Goal: Task Accomplishment & Management: Manage account settings

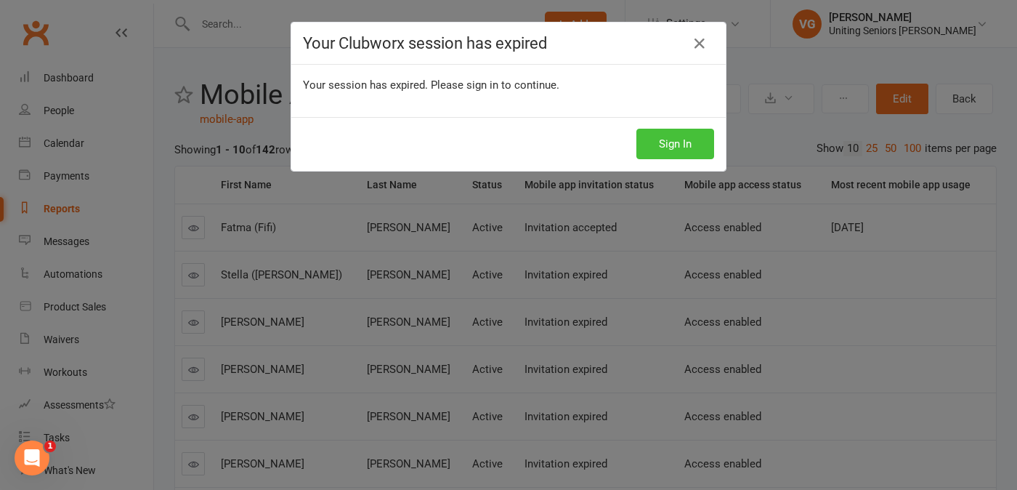
click at [669, 138] on button "Sign In" at bounding box center [676, 144] width 78 height 31
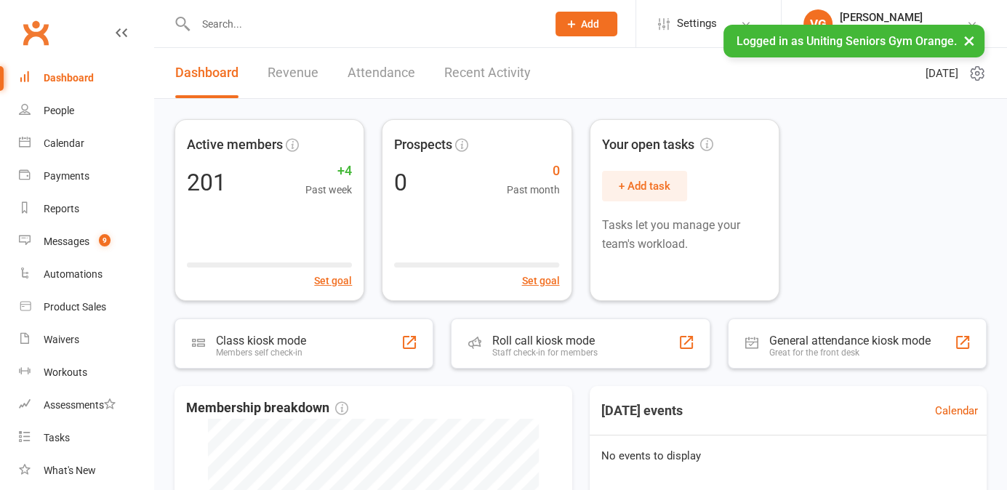
click at [239, 31] on input "text" at bounding box center [363, 24] width 345 height 20
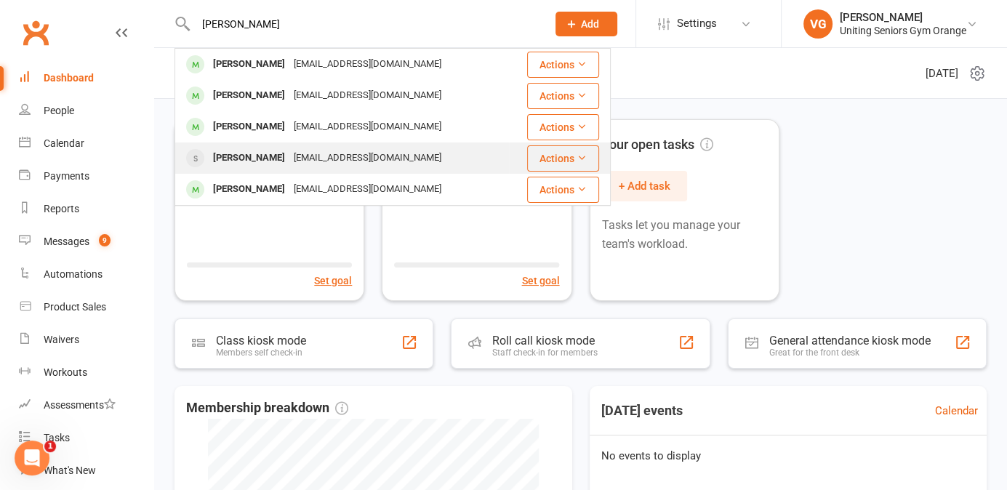
type input "alan"
click at [289, 153] on div "amberlea1@bigpond.com" at bounding box center [367, 158] width 156 height 21
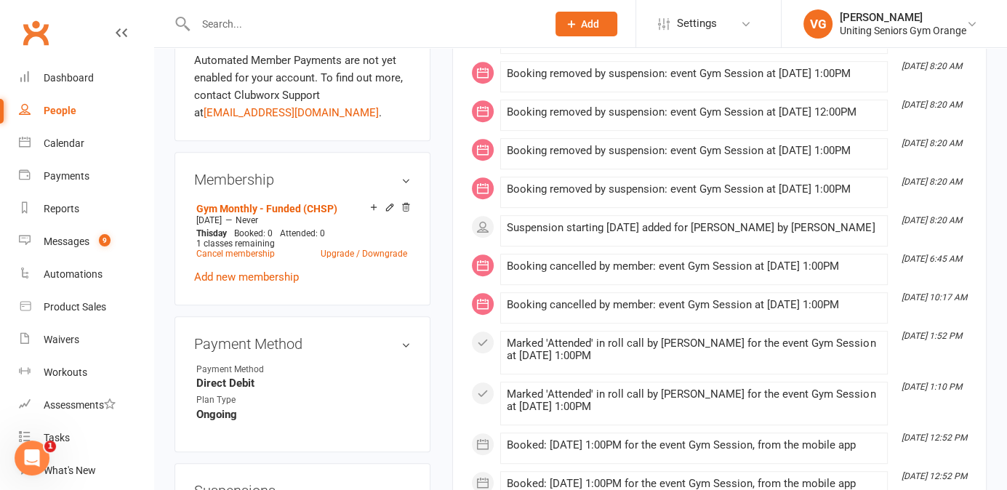
scroll to position [599, 0]
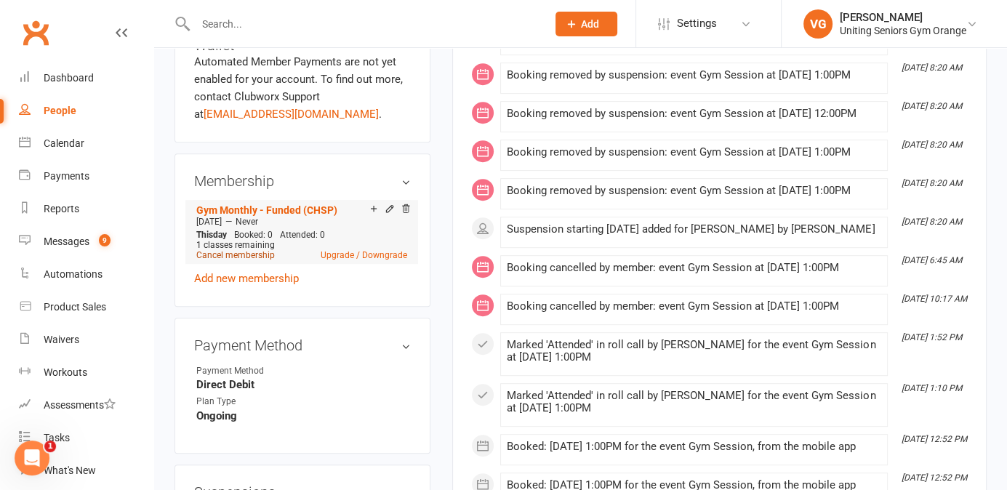
click at [246, 258] on link "Cancel membership" at bounding box center [235, 255] width 78 height 10
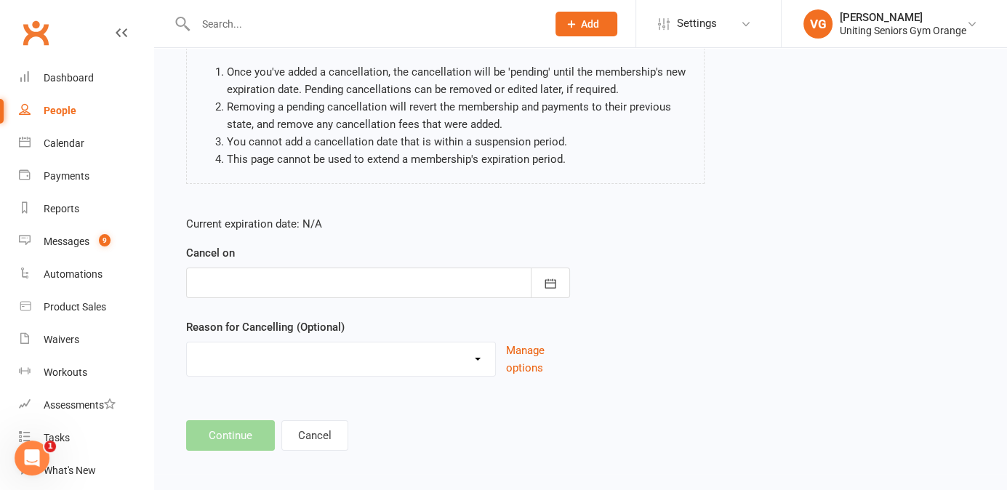
scroll to position [137, 0]
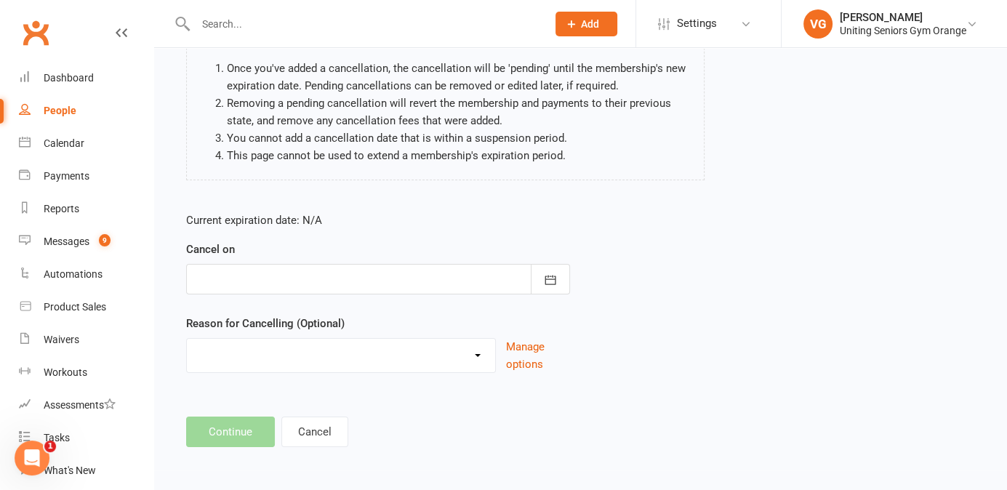
click at [293, 282] on div at bounding box center [378, 279] width 384 height 31
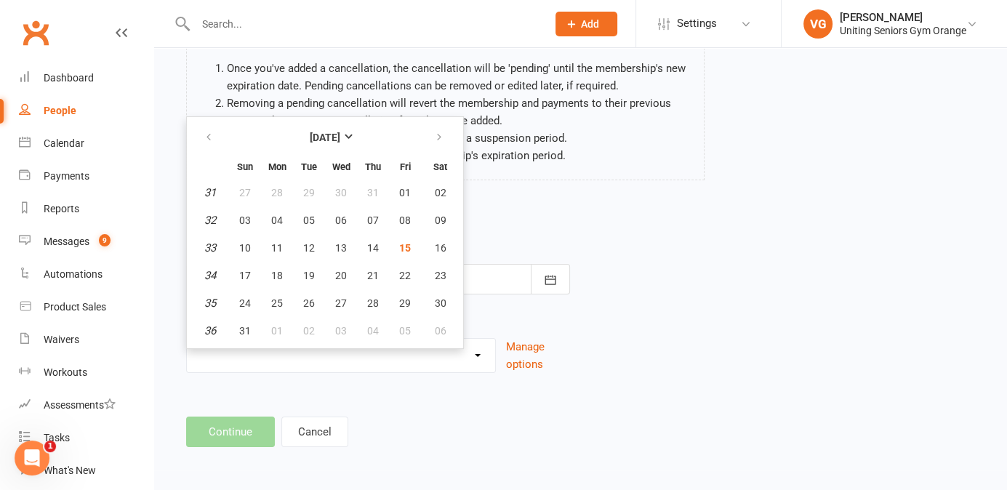
click at [511, 210] on div "Current expiration date: N/A Cancel on August 2025 Sun Mon Tue Wed Thu Fri Sat …" at bounding box center [378, 297] width 406 height 193
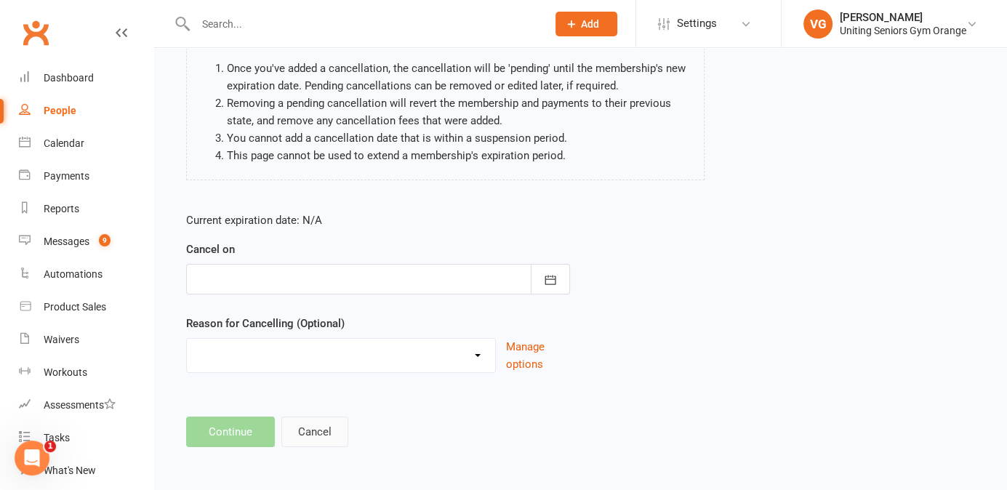
click at [307, 432] on button "Cancel" at bounding box center [314, 431] width 67 height 31
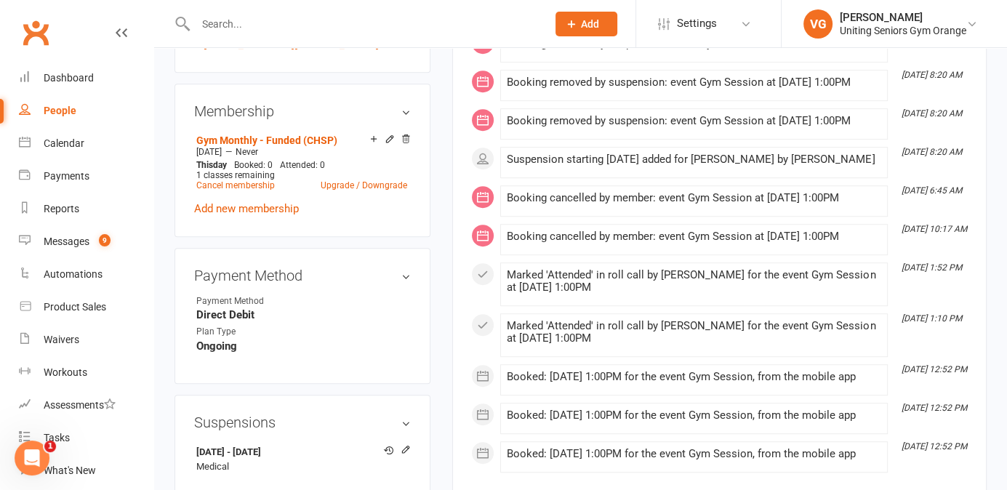
scroll to position [668, 0]
click at [237, 189] on link "Cancel membership" at bounding box center [235, 186] width 78 height 10
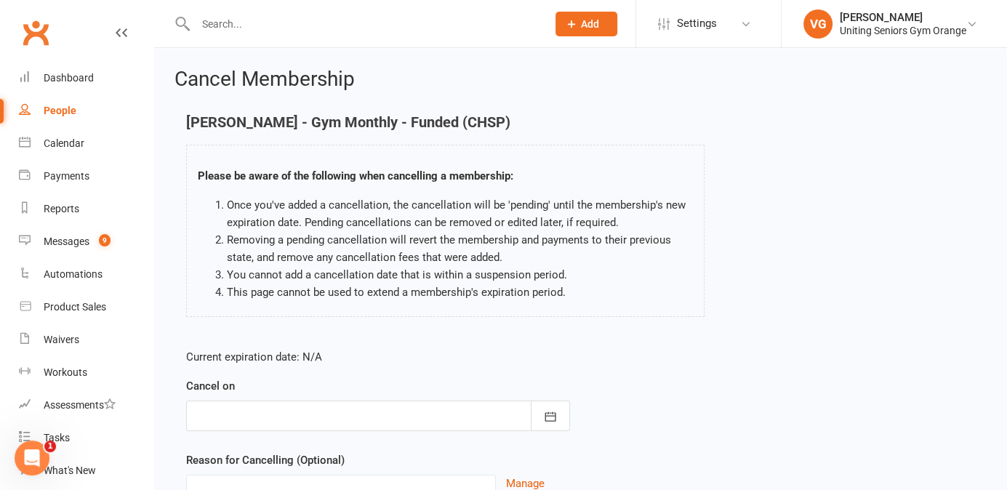
click at [265, 418] on div at bounding box center [378, 415] width 384 height 31
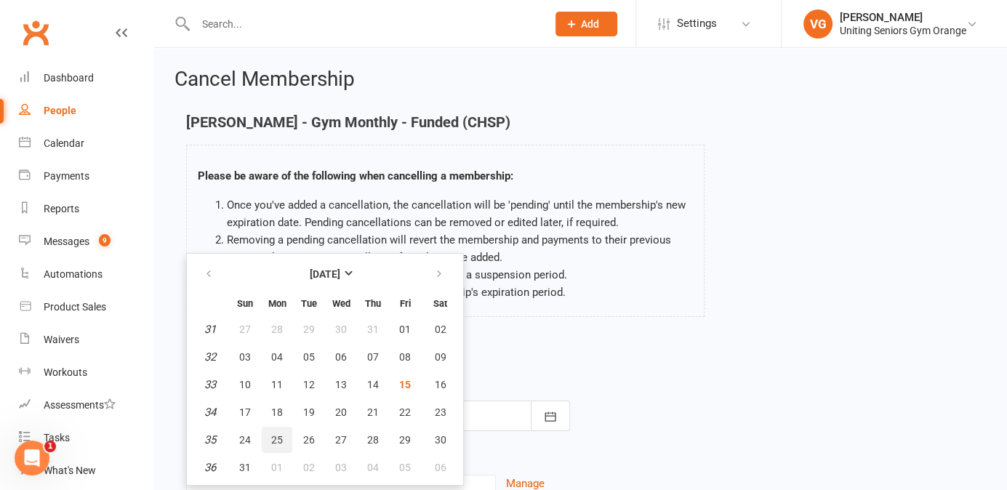
click at [271, 438] on span "25" at bounding box center [277, 440] width 12 height 12
type input "25 Aug 2025"
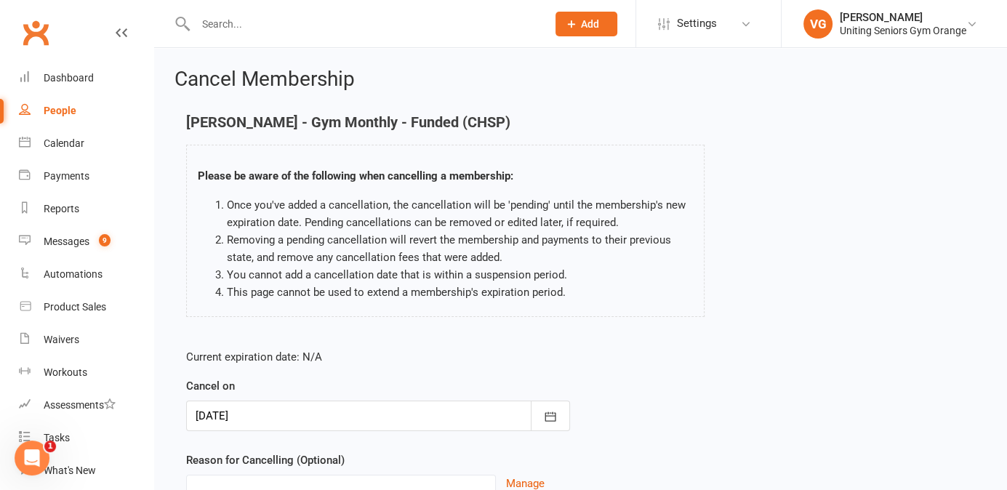
scroll to position [137, 0]
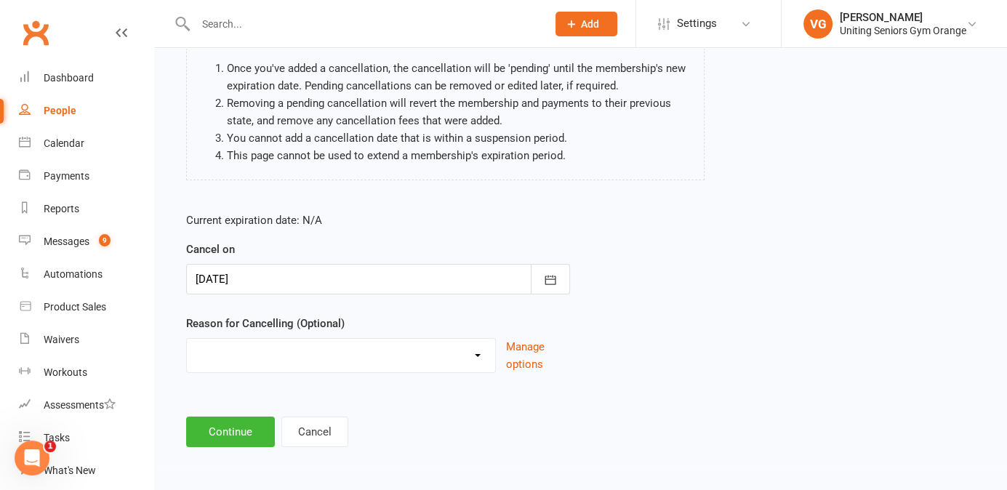
click at [342, 366] on select "EXIT Finished 10VP Finished HASP Health Reasons Holiday Injury Move to 10vp Sur…" at bounding box center [341, 353] width 308 height 29
select select "7"
click at [187, 339] on select "EXIT Finished 10VP Finished HASP Health Reasons Holiday Injury Move to 10vp Sur…" at bounding box center [341, 353] width 308 height 29
click at [226, 433] on button "Continue" at bounding box center [230, 431] width 89 height 31
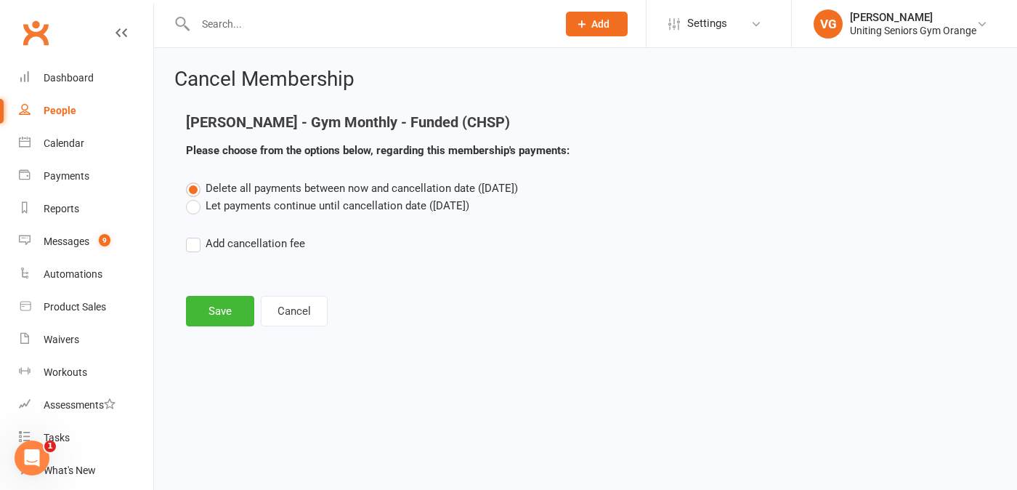
click at [194, 204] on label "Let payments continue until cancellation date (Aug 25, 2025)" at bounding box center [327, 205] width 283 height 17
click at [194, 197] on input "Let payments continue until cancellation date (Aug 25, 2025)" at bounding box center [190, 197] width 9 height 0
click at [218, 312] on button "Save" at bounding box center [220, 311] width 68 height 31
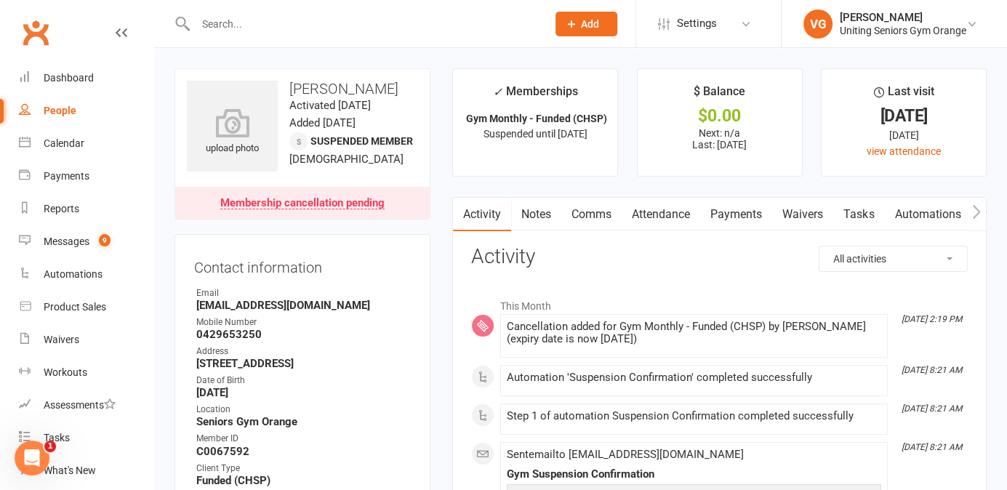
click at [238, 26] on input "text" at bounding box center [363, 24] width 345 height 20
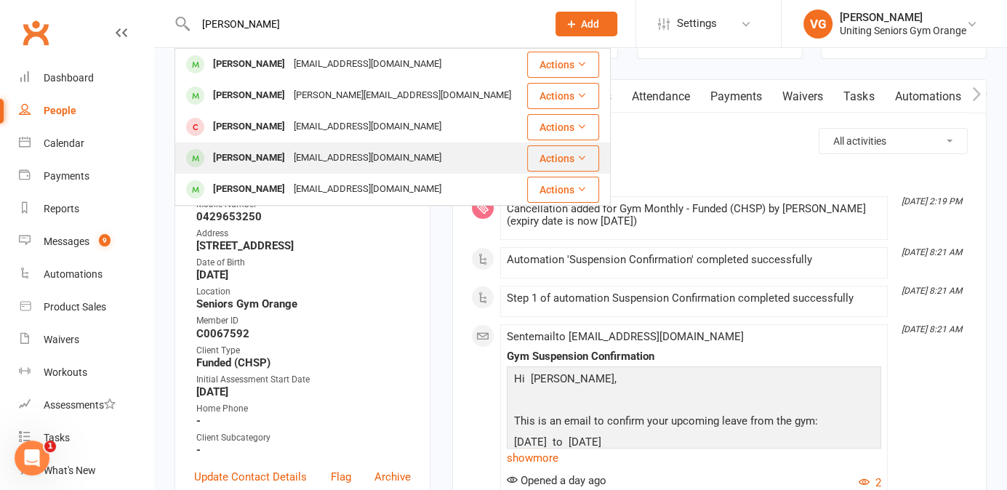
scroll to position [135, 0]
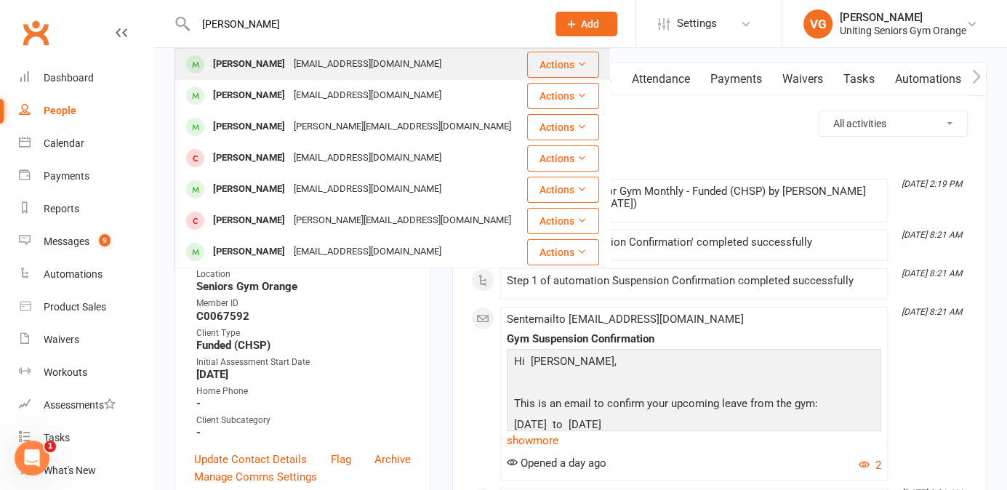
type input "chris wythes"
click at [279, 61] on div "Christine Wythes" at bounding box center [249, 64] width 81 height 21
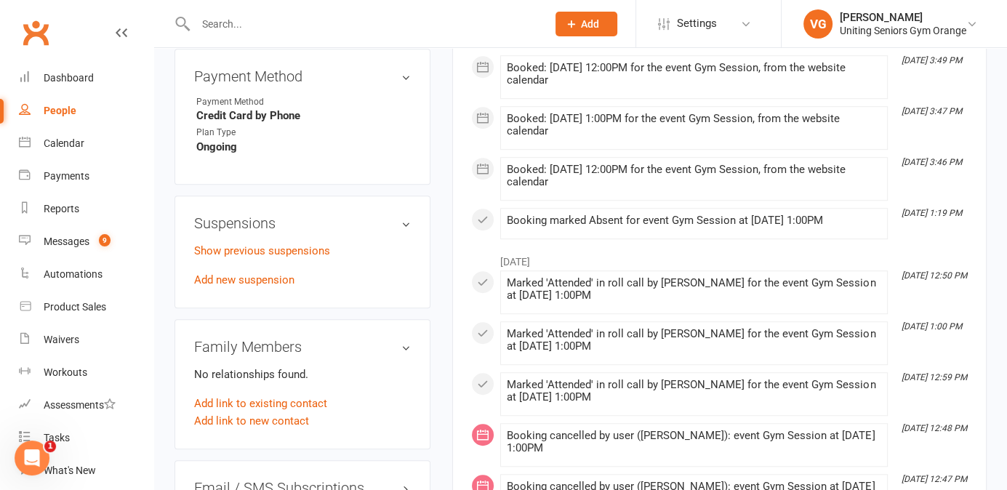
scroll to position [878, 0]
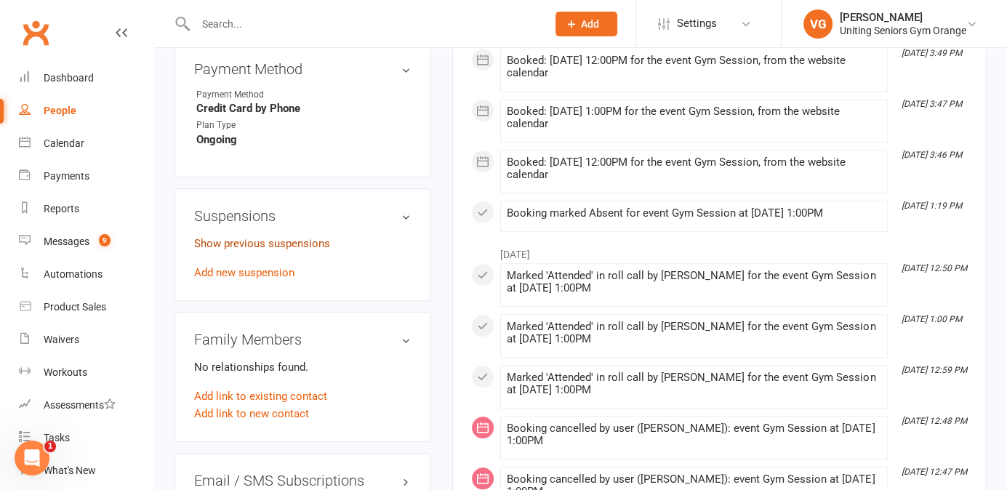
click at [289, 250] on link "Show previous suspensions" at bounding box center [262, 243] width 136 height 13
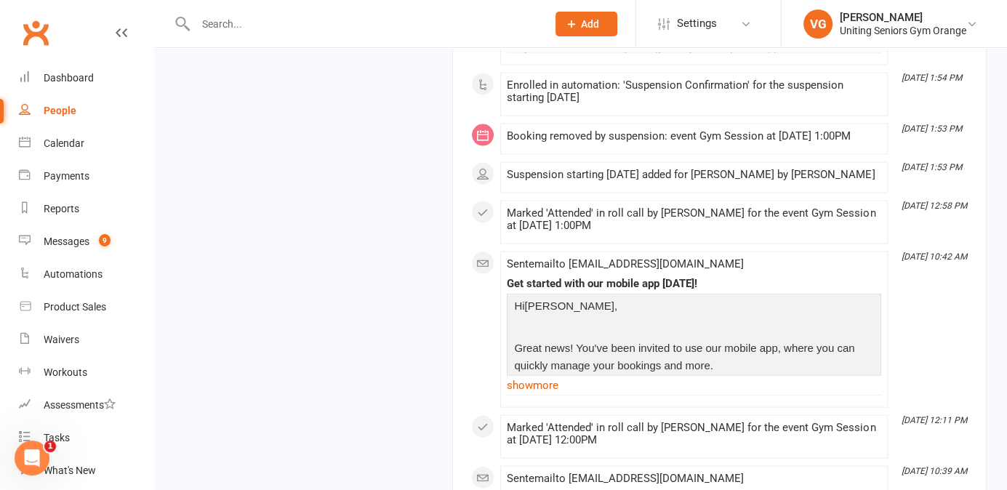
scroll to position [2820, 0]
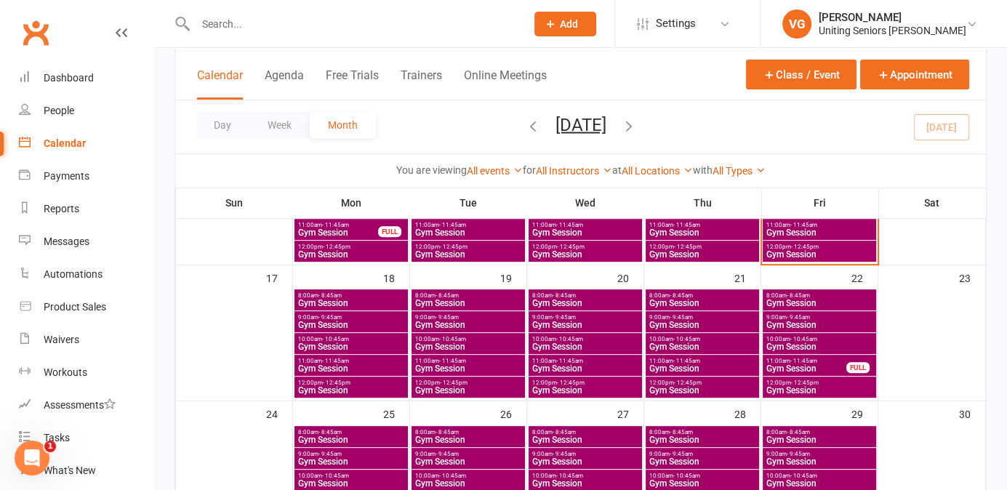
click at [63, 144] on div "Calendar" at bounding box center [65, 143] width 42 height 12
click at [209, 25] on input "text" at bounding box center [353, 24] width 324 height 20
click at [874, 26] on div "Uniting Seniors [PERSON_NAME]" at bounding box center [892, 30] width 148 height 13
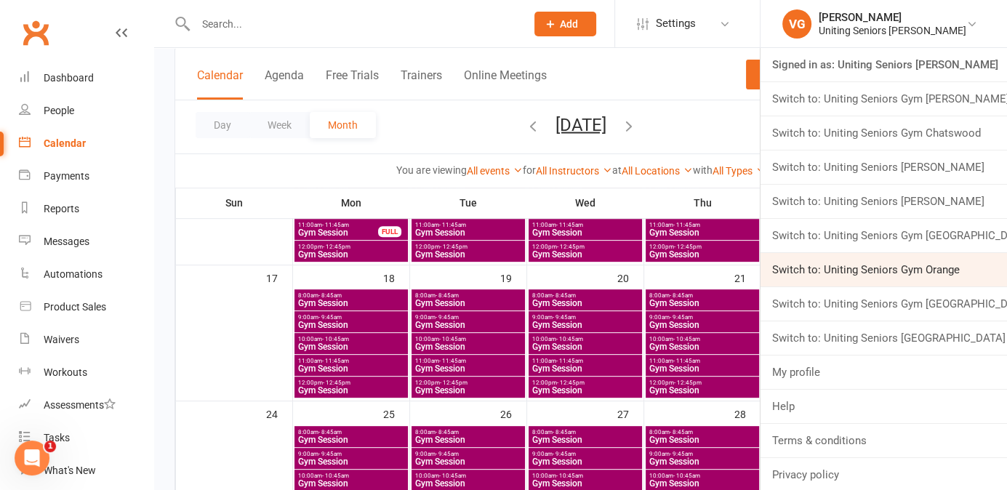
click at [851, 265] on link "Switch to: Uniting Seniors Gym Orange" at bounding box center [883, 269] width 246 height 33
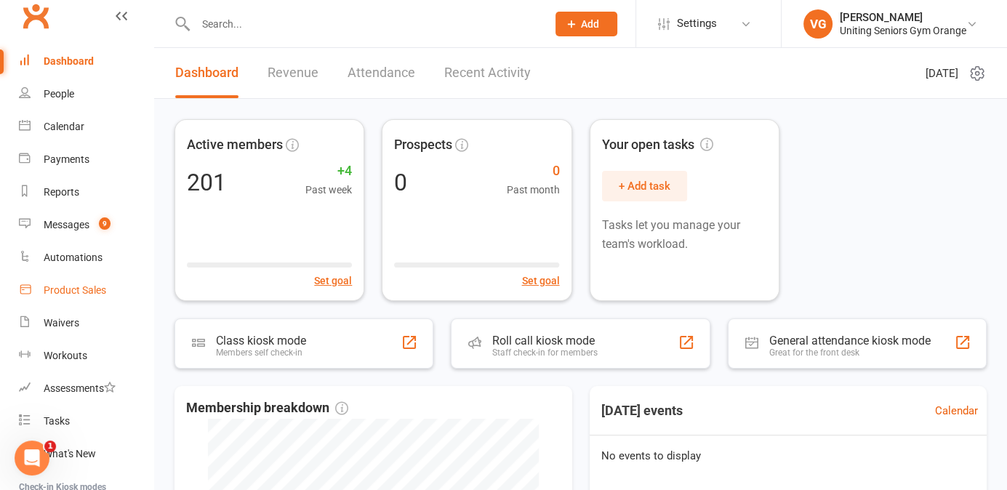
scroll to position [16, 0]
click at [63, 191] on div "Reports" at bounding box center [62, 193] width 36 height 12
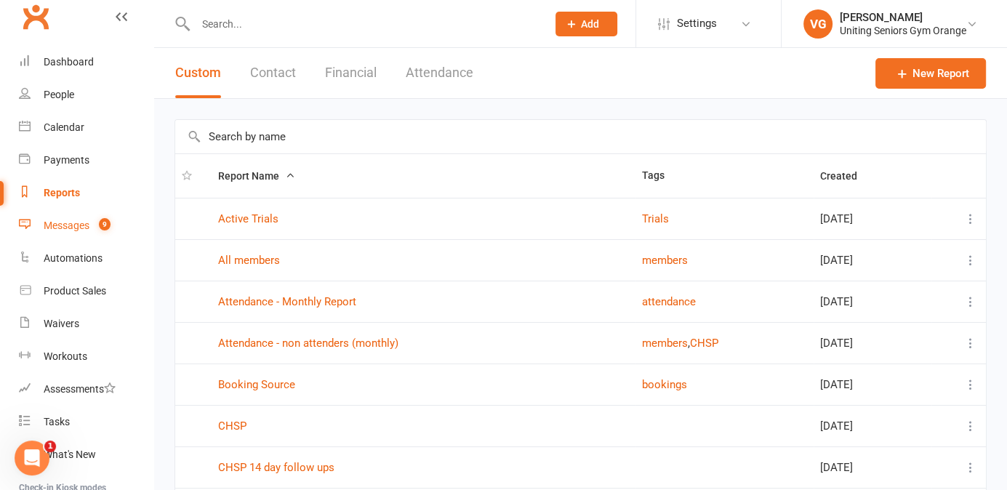
click at [65, 223] on div "Messages" at bounding box center [67, 225] width 46 height 12
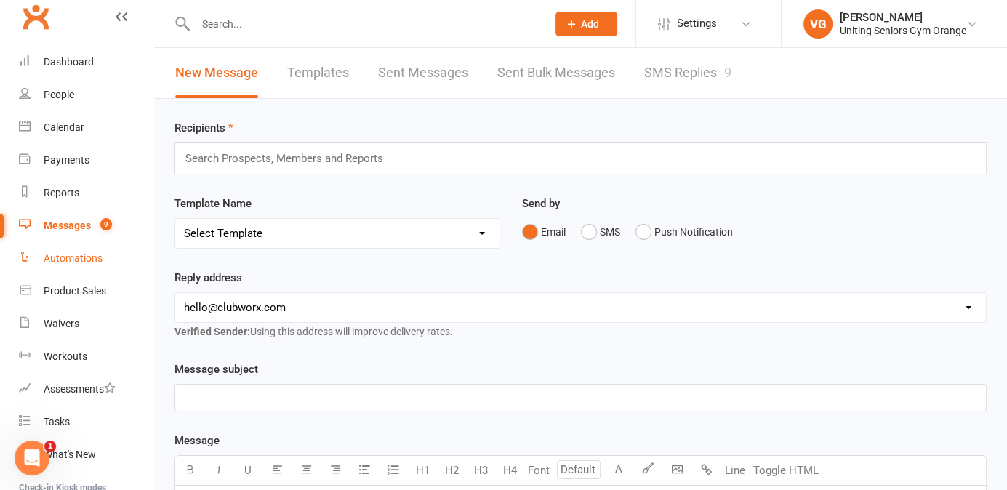
click at [66, 262] on div "Automations" at bounding box center [73, 258] width 59 height 12
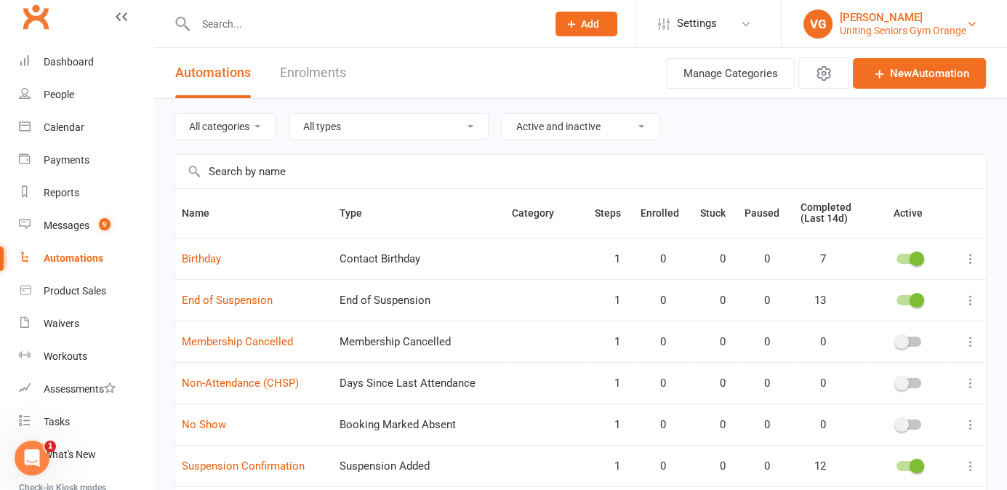
click at [882, 19] on div "[PERSON_NAME]" at bounding box center [902, 17] width 126 height 13
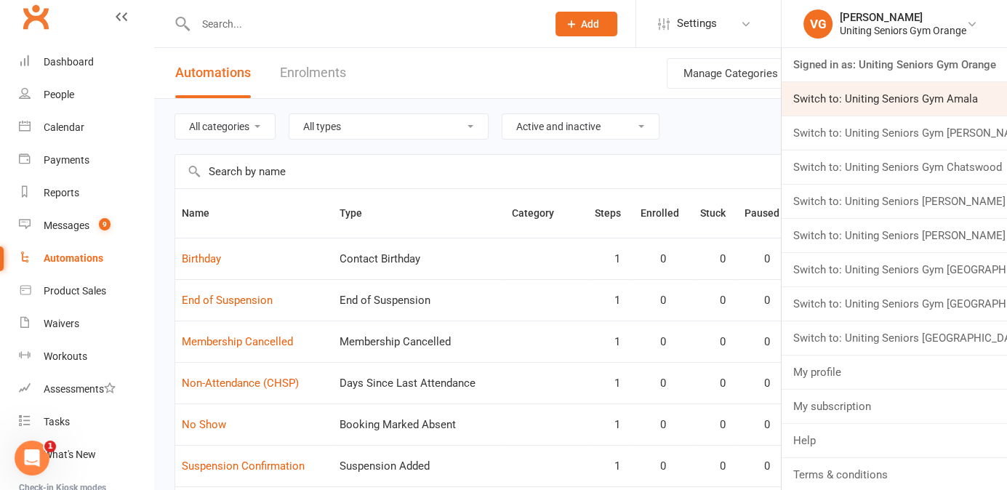
click at [854, 99] on link "Switch to: Uniting Seniors Gym Amala" at bounding box center [893, 98] width 225 height 33
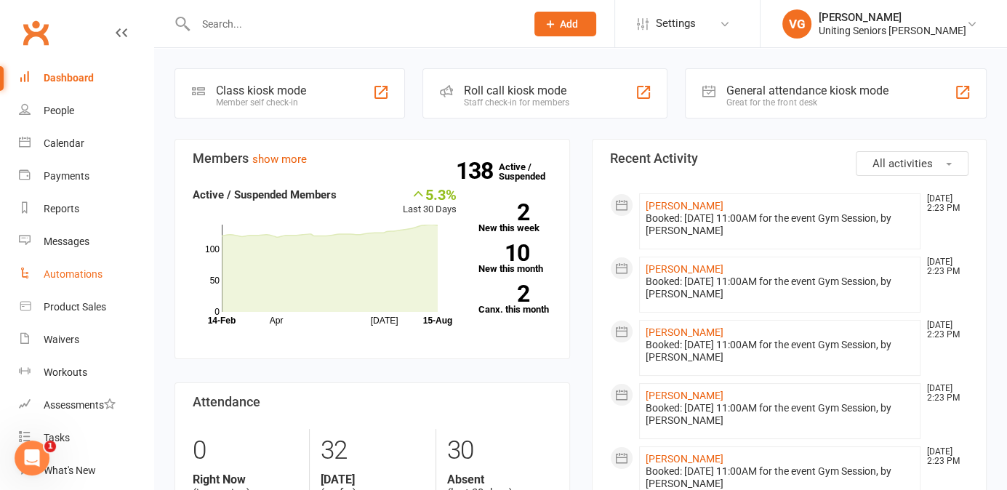
click at [67, 280] on div "Automations" at bounding box center [73, 274] width 59 height 12
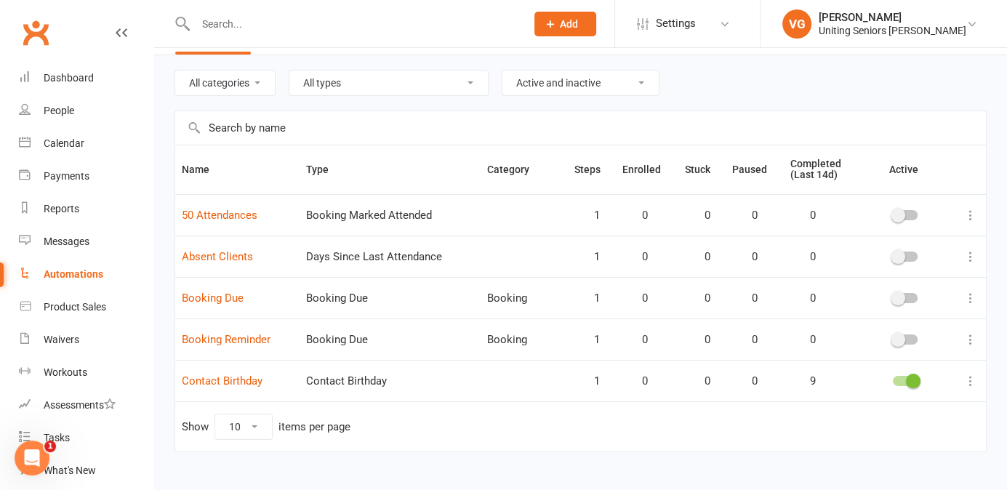
scroll to position [65, 0]
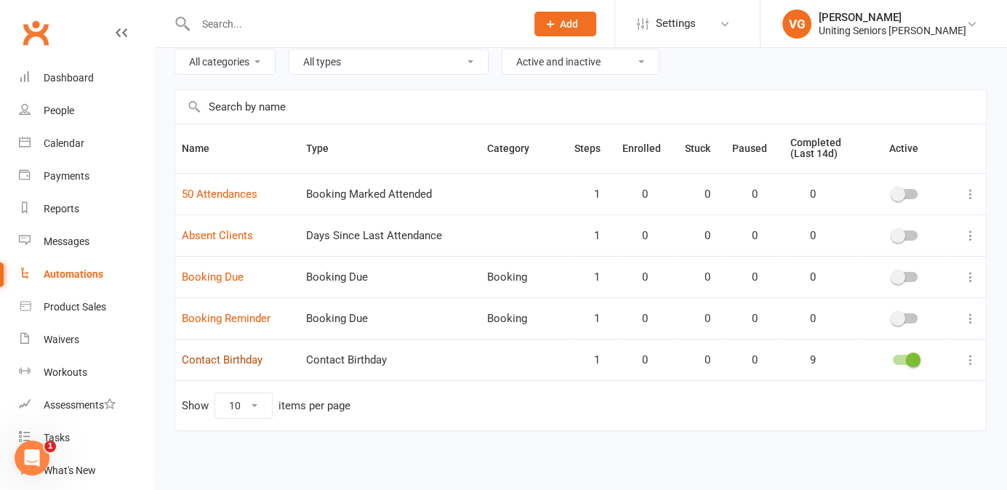
click at [231, 353] on link "Contact Birthday" at bounding box center [222, 359] width 81 height 13
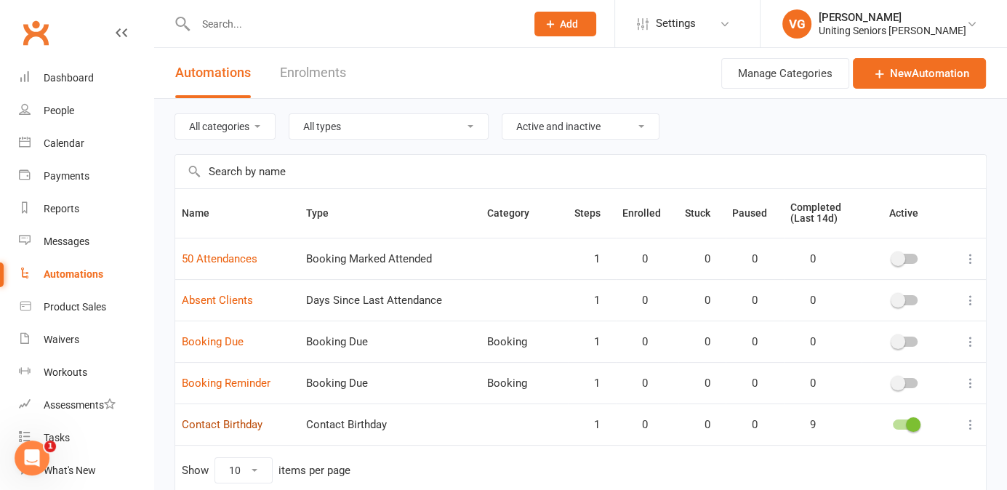
click at [254, 423] on link "Contact Birthday" at bounding box center [222, 424] width 81 height 13
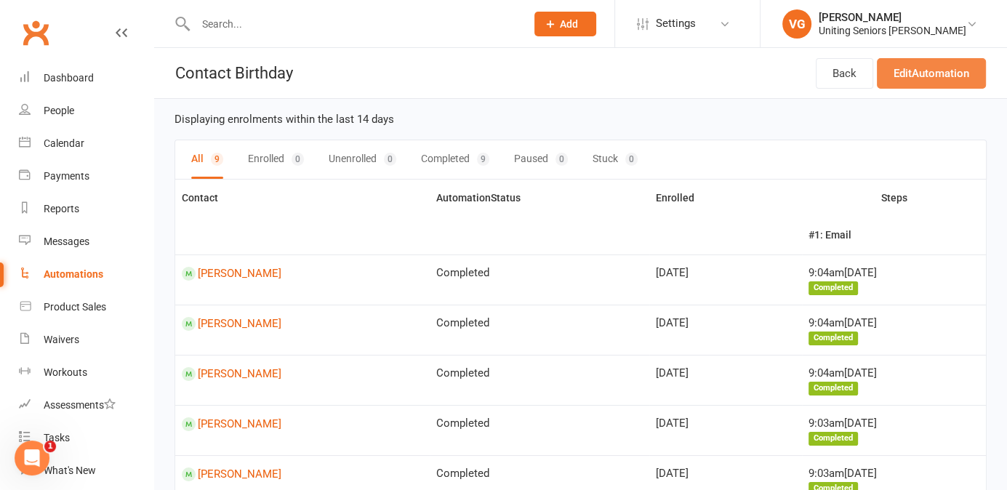
click at [924, 77] on link "Edit Automation" at bounding box center [930, 73] width 109 height 31
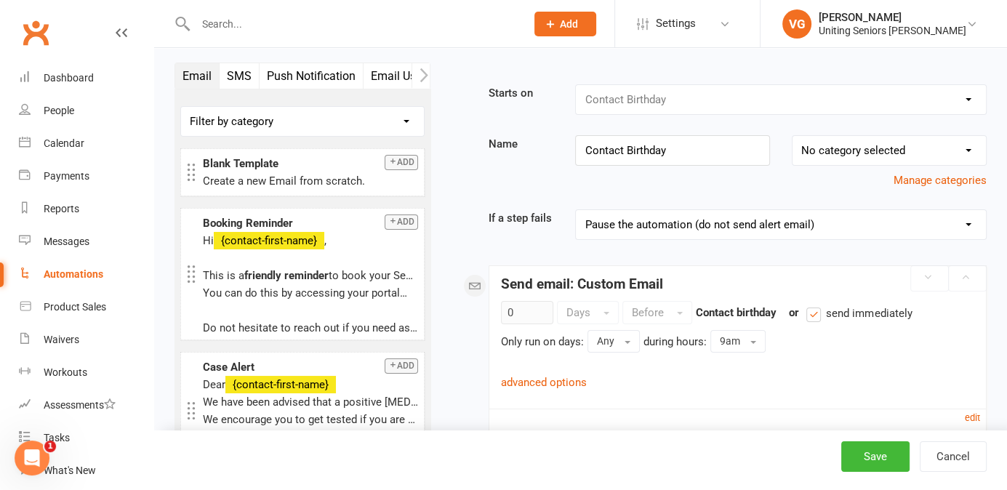
scroll to position [3, 0]
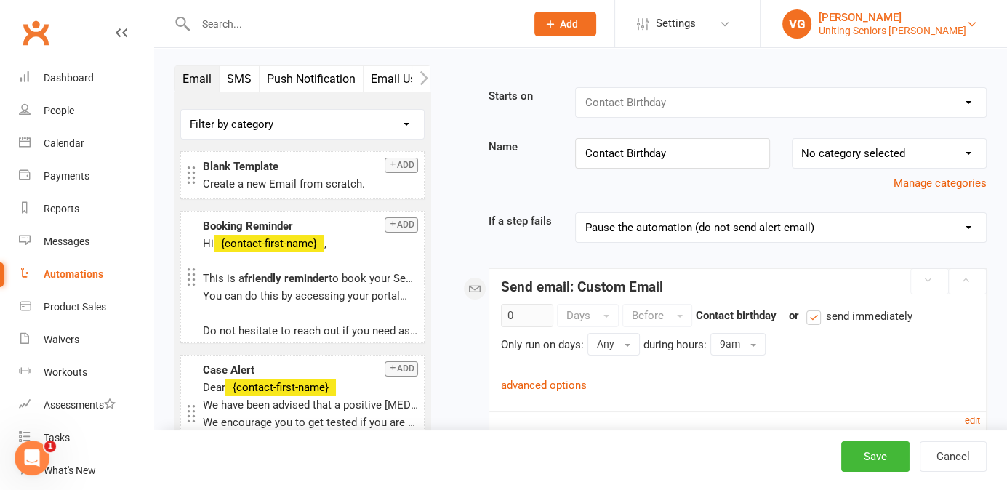
click at [865, 36] on div "Uniting Seniors [PERSON_NAME]" at bounding box center [892, 30] width 148 height 13
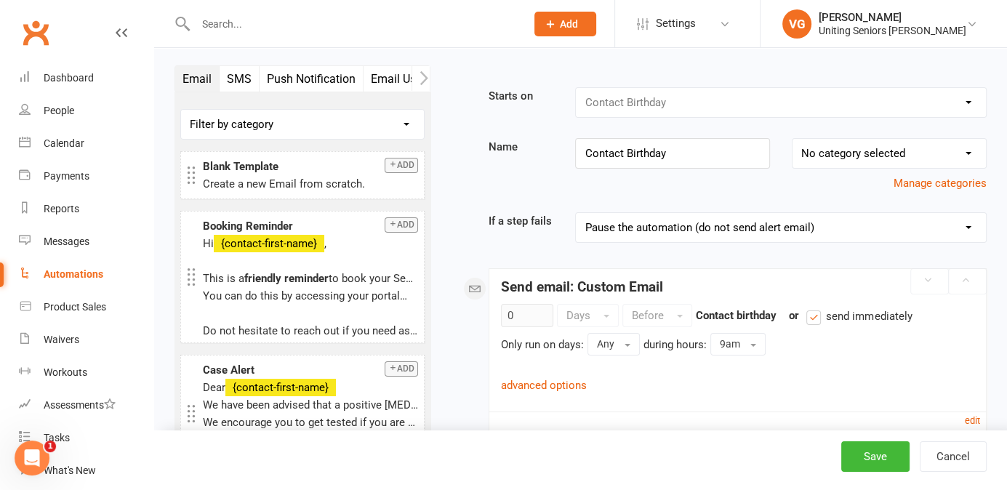
scroll to position [0, 0]
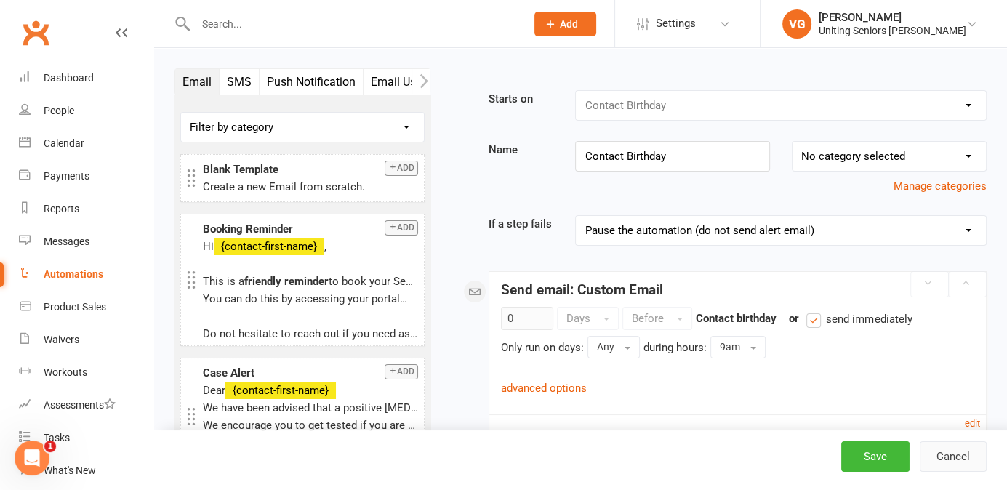
click at [964, 464] on button "Cancel" at bounding box center [952, 456] width 67 height 31
